Goal: Transaction & Acquisition: Purchase product/service

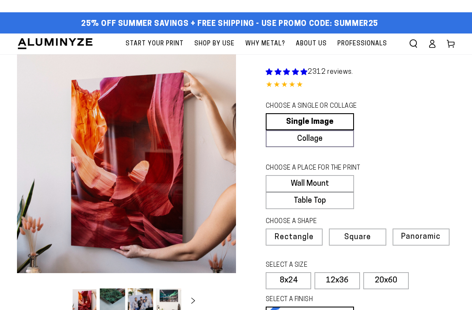
select select "**********"
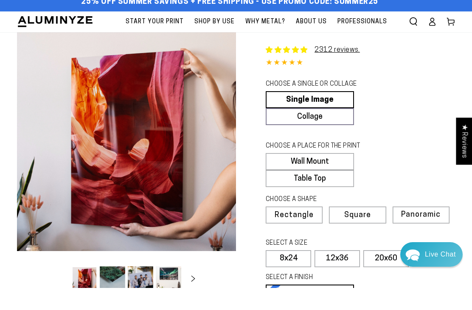
scroll to position [28, 0]
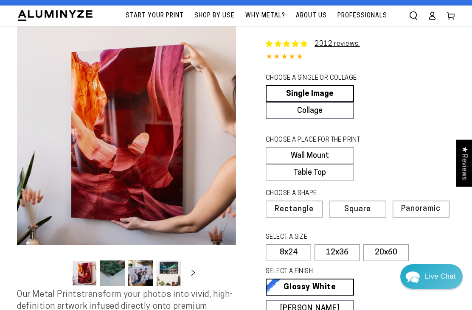
click at [324, 92] on link "Single Image" at bounding box center [310, 93] width 88 height 17
click at [328, 90] on link "Single Image" at bounding box center [310, 93] width 88 height 17
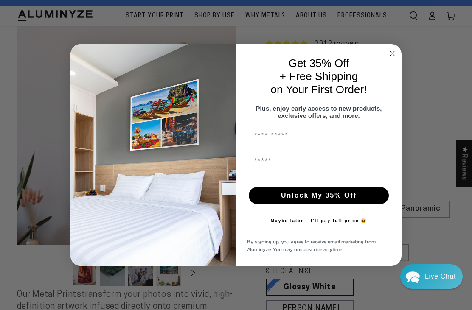
click at [395, 54] on circle "Close dialog" at bounding box center [392, 53] width 10 height 10
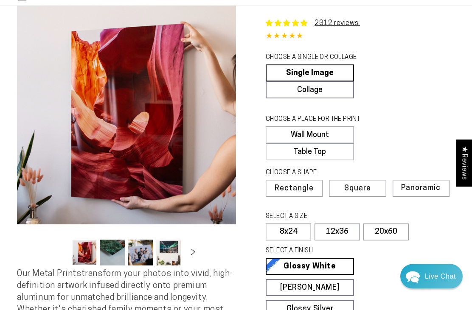
scroll to position [49, 0]
click at [305, 186] on span "Rectangle" at bounding box center [293, 189] width 39 height 8
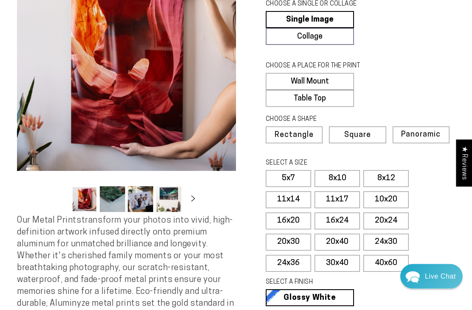
scroll to position [102, 0]
click at [344, 199] on label "11x17" at bounding box center [336, 199] width 45 height 17
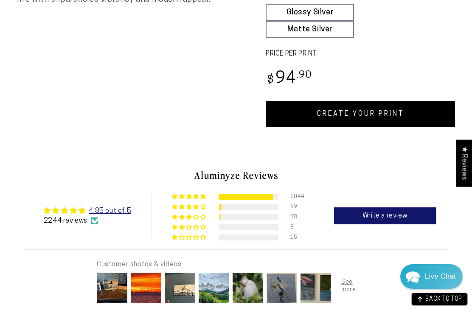
scroll to position [430, 0]
click at [391, 112] on link "CREATE YOUR PRINT" at bounding box center [360, 114] width 189 height 26
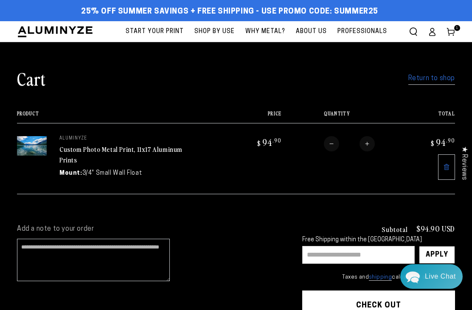
click at [313, 31] on span "About Us" at bounding box center [311, 31] width 31 height 11
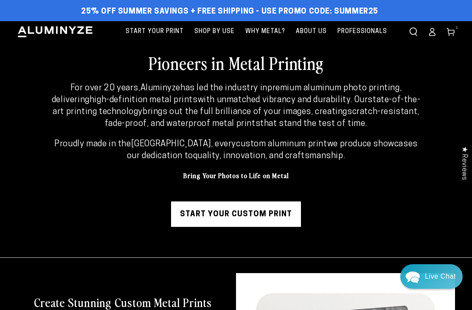
click at [363, 31] on span "Professionals" at bounding box center [362, 31] width 50 height 11
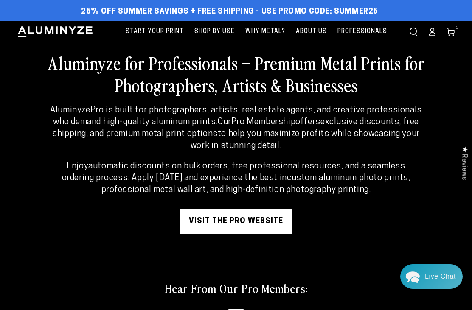
click at [457, 28] on span "1" at bounding box center [457, 28] width 3 height 6
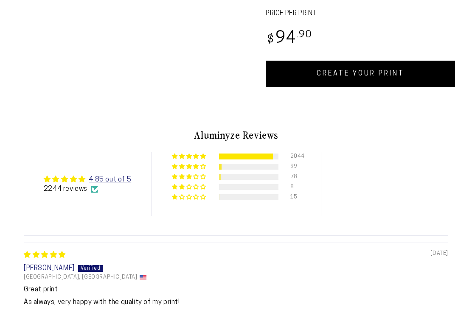
select select "**********"
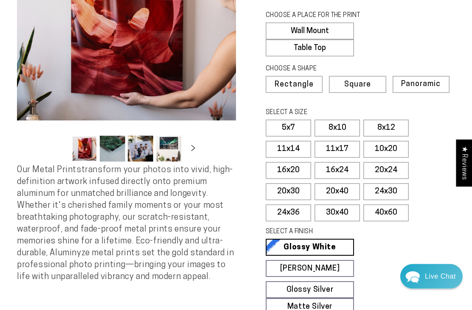
scroll to position [144, 0]
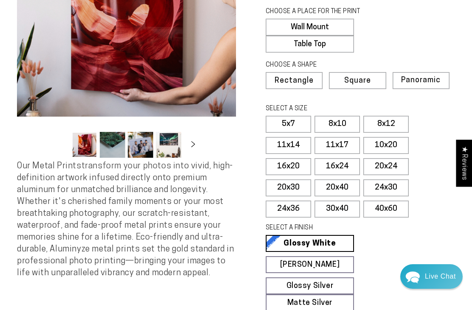
click at [198, 138] on button "Slide right" at bounding box center [193, 145] width 19 height 19
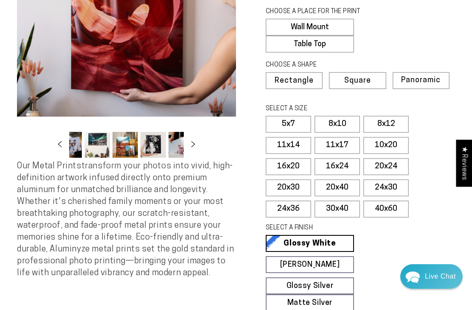
scroll to position [0, 82]
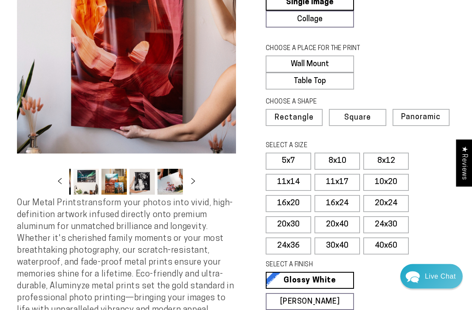
click at [82, 181] on button "Load image 4 in gallery view" at bounding box center [85, 182] width 25 height 26
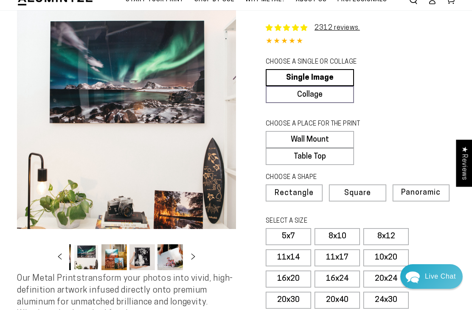
scroll to position [31, 0]
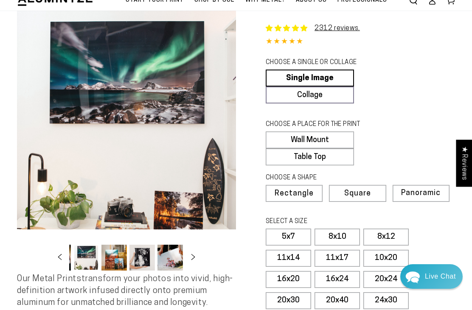
click at [118, 264] on button "Load image 5 in gallery view" at bounding box center [113, 258] width 25 height 26
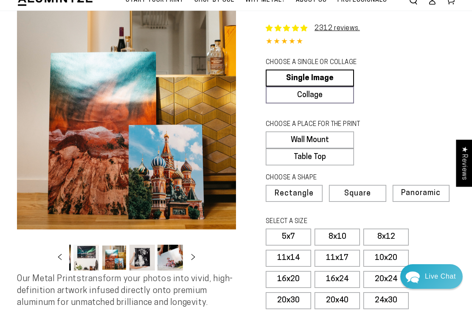
click at [141, 260] on button "Load image 6 in gallery view" at bounding box center [141, 258] width 25 height 26
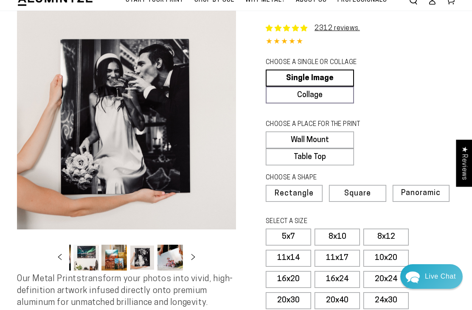
click at [171, 258] on button "Load image 7 in gallery view" at bounding box center [169, 258] width 25 height 26
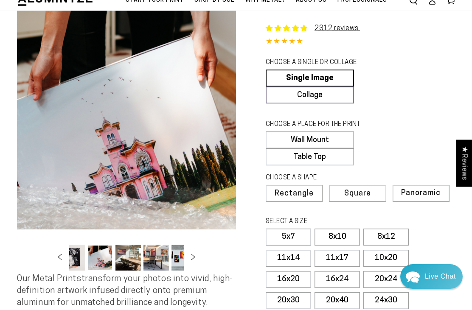
scroll to position [0, 166]
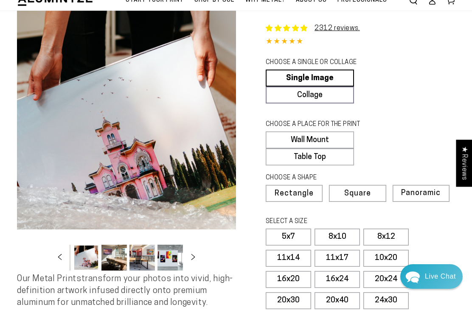
click at [141, 262] on button "Load image 9 in gallery view" at bounding box center [141, 258] width 25 height 26
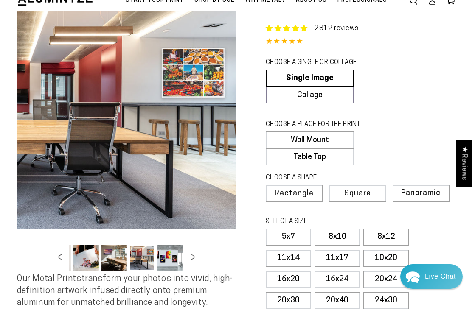
click at [160, 260] on button "Load image 10 in gallery view" at bounding box center [169, 258] width 25 height 26
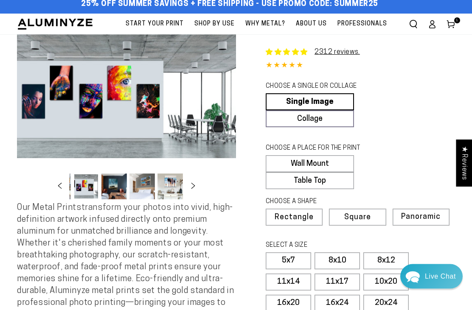
scroll to position [0, 0]
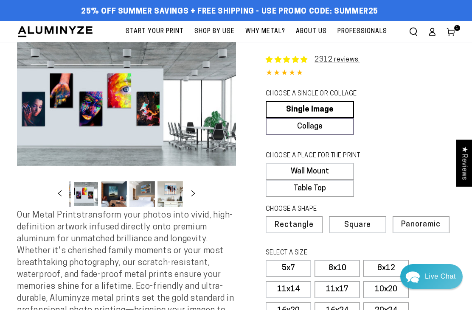
click at [147, 197] on button "Load image 12 in gallery view" at bounding box center [141, 194] width 25 height 26
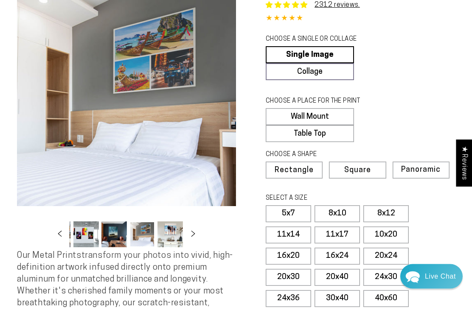
click at [172, 237] on button "Load image 13 in gallery view" at bounding box center [169, 235] width 25 height 26
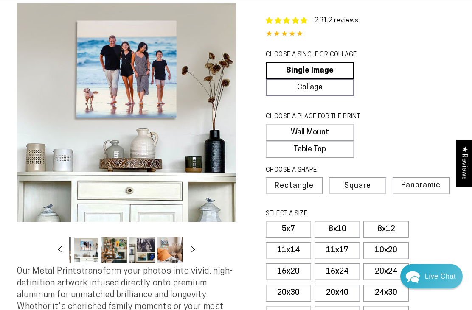
scroll to position [37, 0]
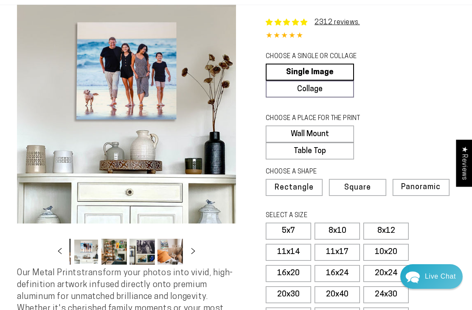
click at [196, 254] on icon "Slide right" at bounding box center [193, 251] width 11 height 6
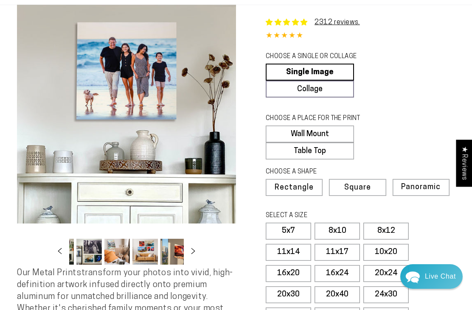
scroll to position [0, 392]
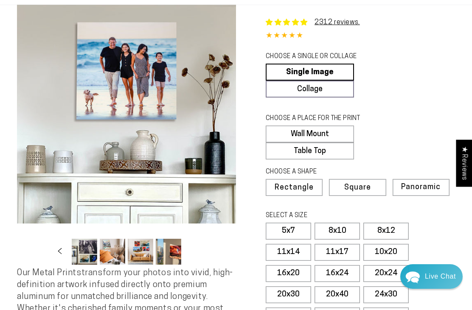
click at [174, 255] on button "Load image 18 in gallery view" at bounding box center [168, 252] width 25 height 26
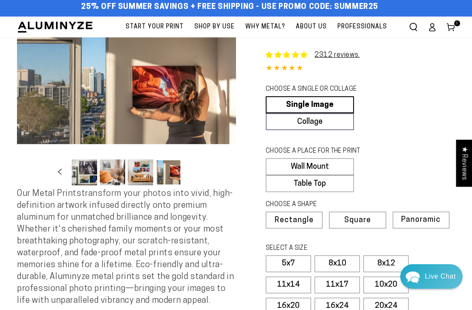
scroll to position [0, 0]
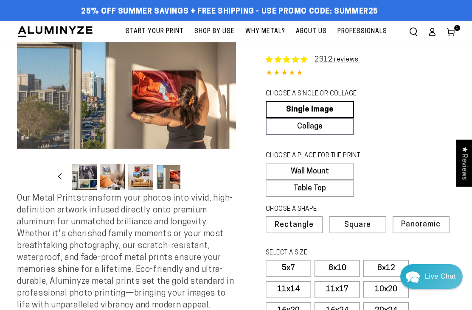
click at [174, 176] on button "Load image 18 in gallery view" at bounding box center [168, 177] width 25 height 26
click at [174, 180] on button "Load image 18 in gallery view" at bounding box center [168, 177] width 25 height 26
click at [148, 182] on button "Load image 17 in gallery view" at bounding box center [140, 177] width 25 height 26
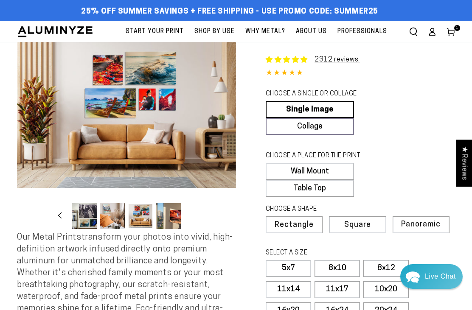
click at [453, 35] on use at bounding box center [450, 32] width 7 height 8
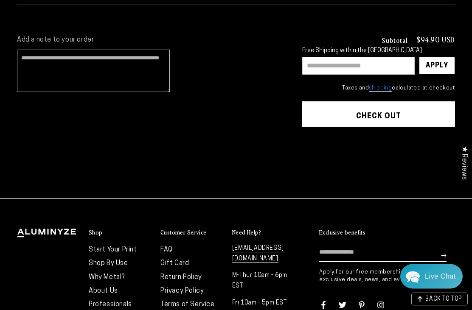
scroll to position [196, 0]
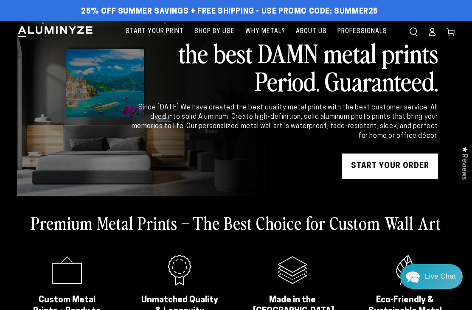
click at [381, 166] on link "START YOUR Order" at bounding box center [390, 166] width 96 height 25
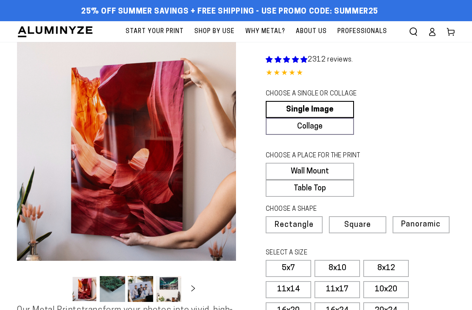
select select "**********"
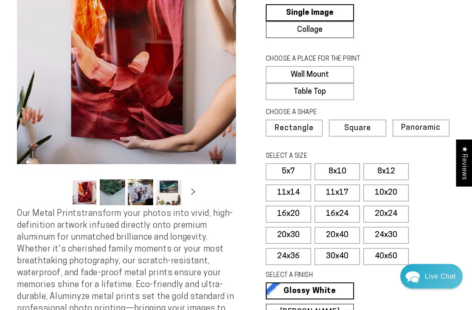
scroll to position [97, 0]
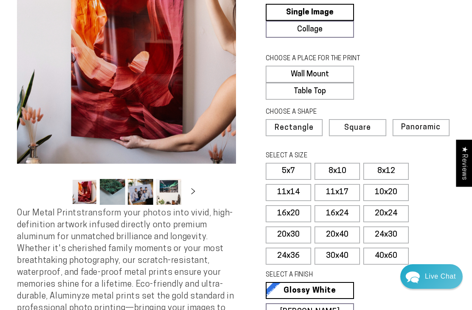
click at [292, 193] on label "11x14" at bounding box center [288, 192] width 45 height 17
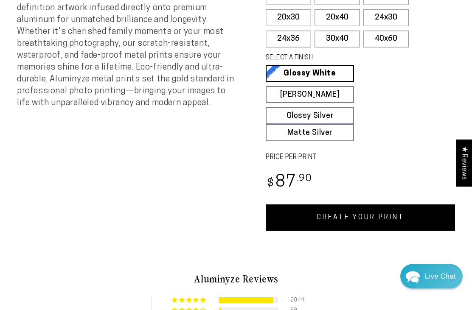
scroll to position [325, 0]
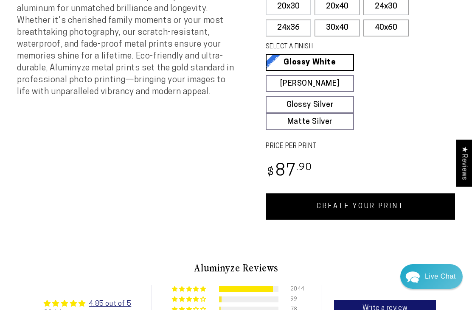
click at [358, 203] on link "CREATE YOUR PRINT" at bounding box center [360, 206] width 189 height 26
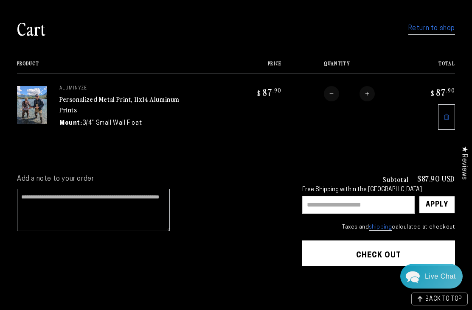
scroll to position [50, 0]
click at [347, 203] on input "text" at bounding box center [358, 205] width 112 height 18
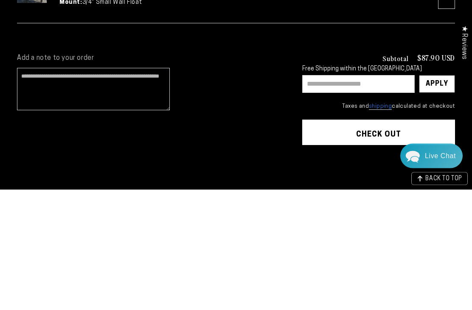
click at [335, 196] on input "text" at bounding box center [358, 205] width 112 height 18
paste input "**********"
type input "**********"
click at [438, 196] on div "Apply" at bounding box center [437, 204] width 22 height 17
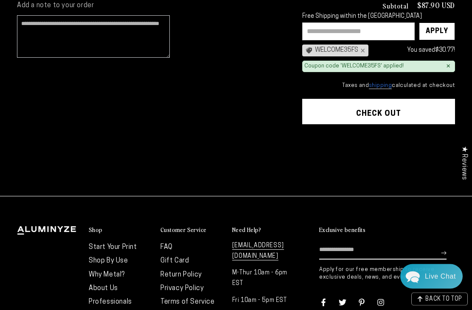
scroll to position [208, 0]
